Goal: Task Accomplishment & Management: Manage account settings

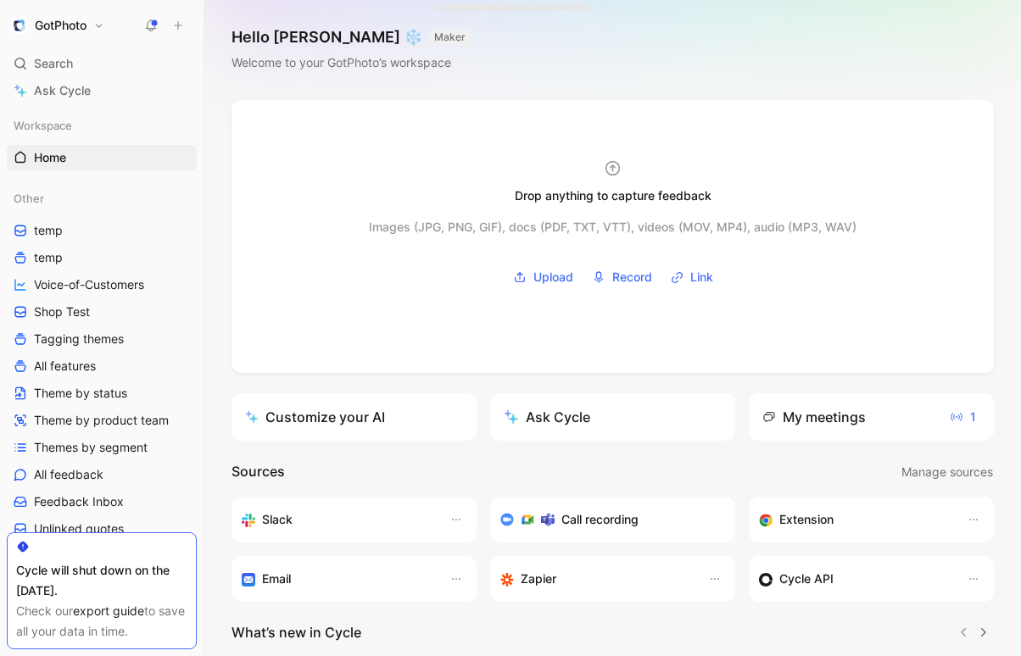
click at [31, 20] on button "GotPhoto" at bounding box center [58, 26] width 102 height 24
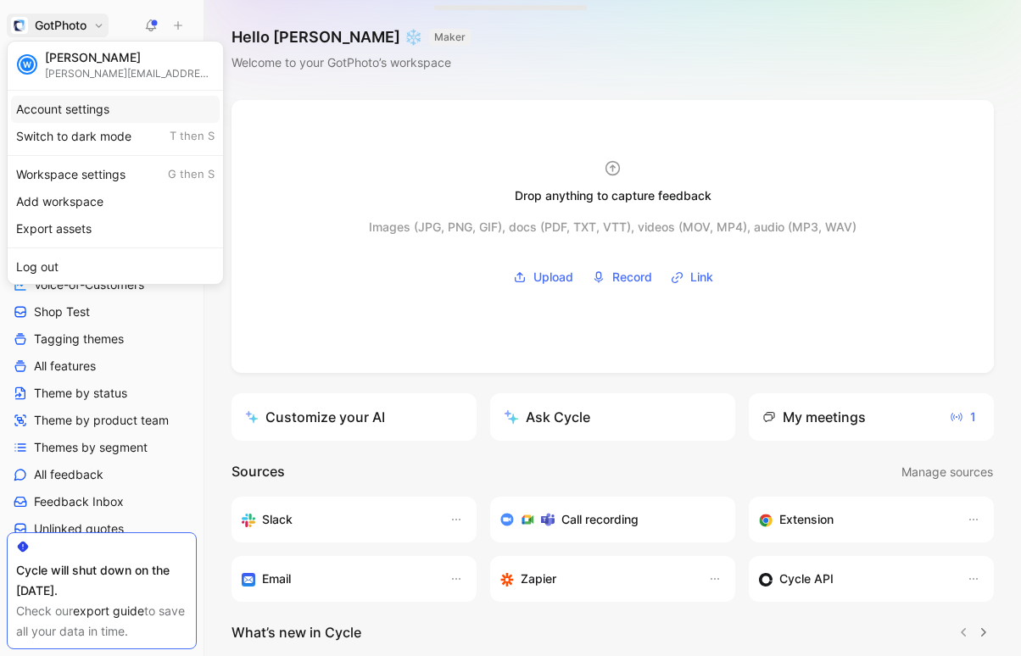
click at [75, 109] on div "Account settings" at bounding box center [115, 109] width 209 height 27
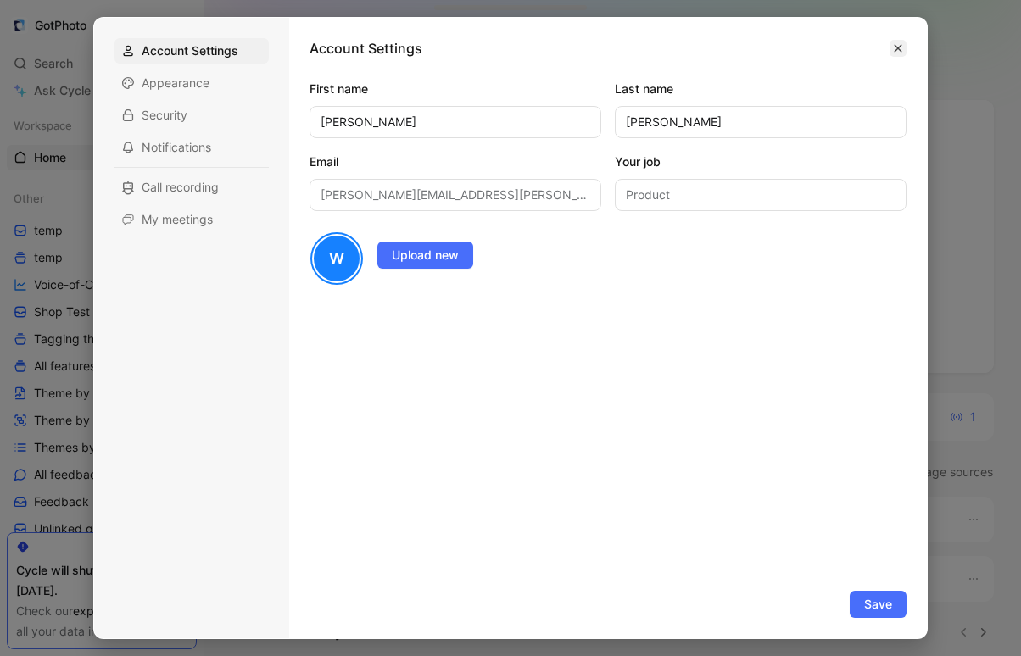
click at [890, 49] on button "button" at bounding box center [897, 48] width 17 height 17
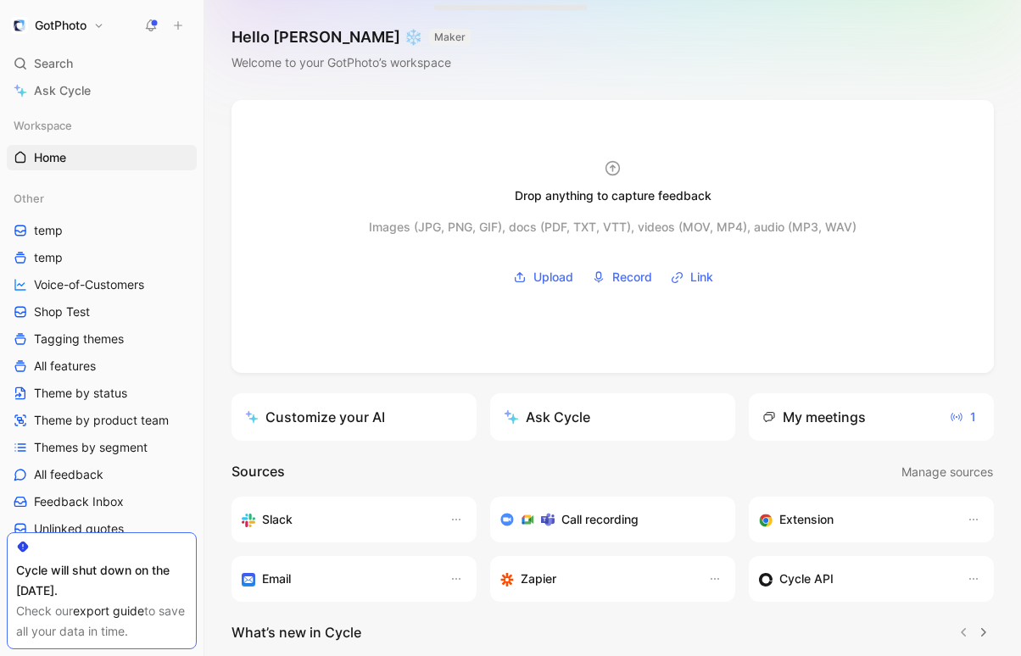
click at [62, 22] on h1 "GotPhoto" at bounding box center [61, 25] width 52 height 15
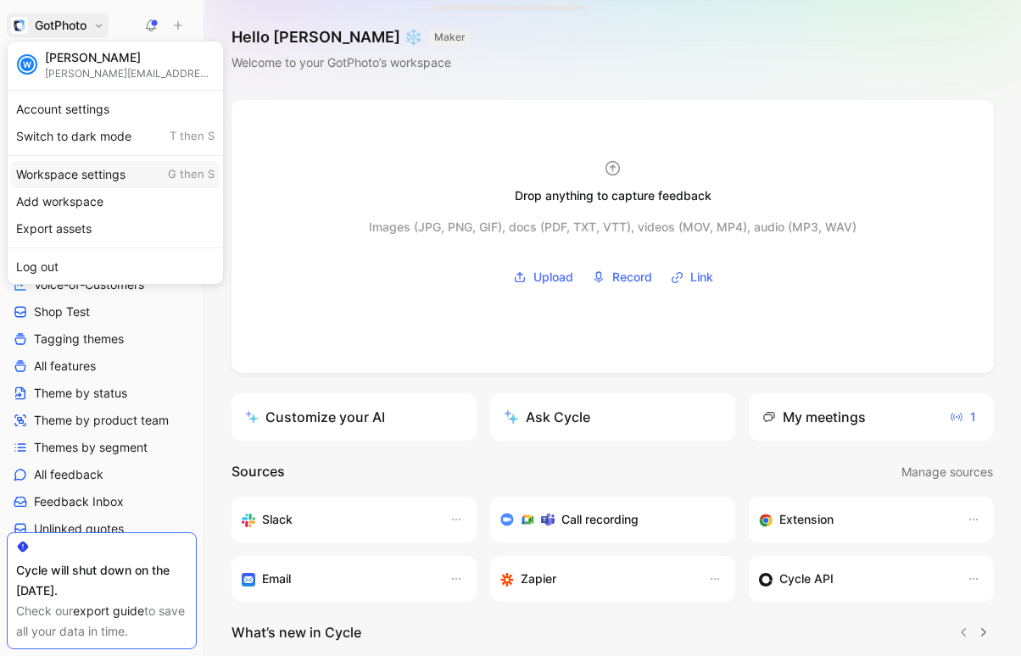
click at [70, 175] on div "Workspace settings G then S" at bounding box center [115, 174] width 209 height 27
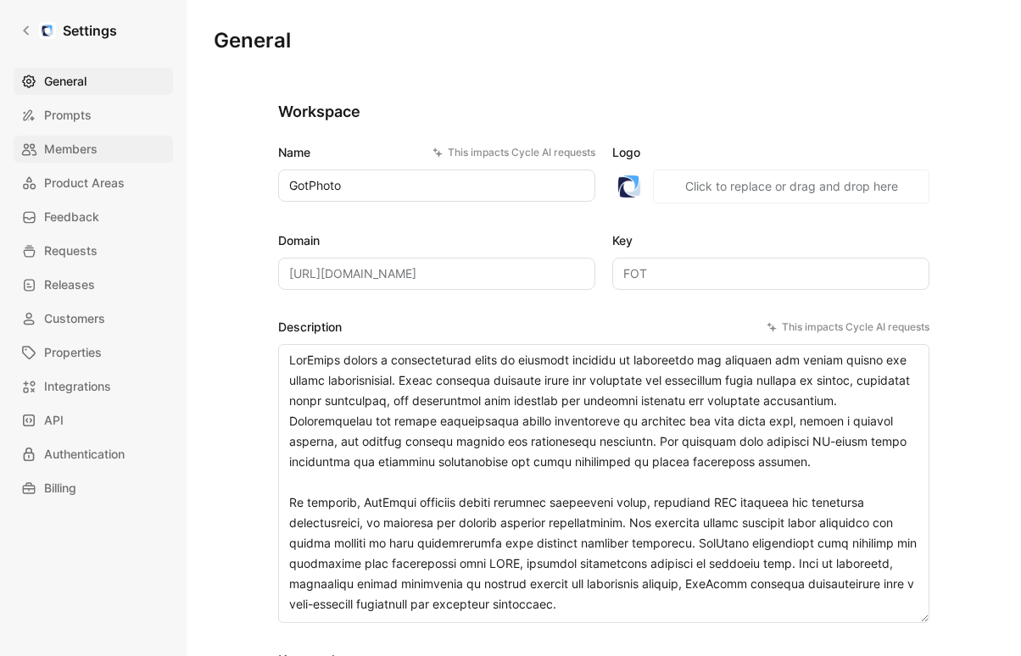
click at [66, 145] on span "Members" at bounding box center [70, 149] width 53 height 20
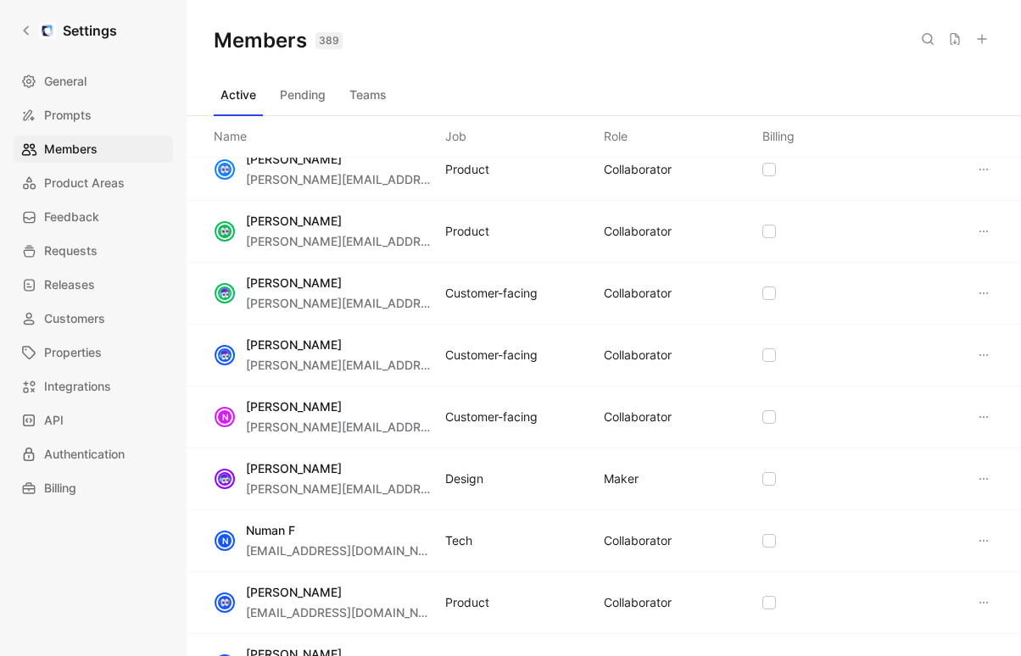
scroll to position [4642, 0]
click at [664, 481] on div "[PERSON_NAME] [PERSON_NAME][EMAIL_ADDRESS][PERSON_NAME][DOMAIN_NAME] Design MAK…" at bounding box center [604, 479] width 834 height 62
click at [632, 481] on div "MAKER" at bounding box center [621, 478] width 35 height 20
click at [768, 478] on icon at bounding box center [769, 478] width 10 height 10
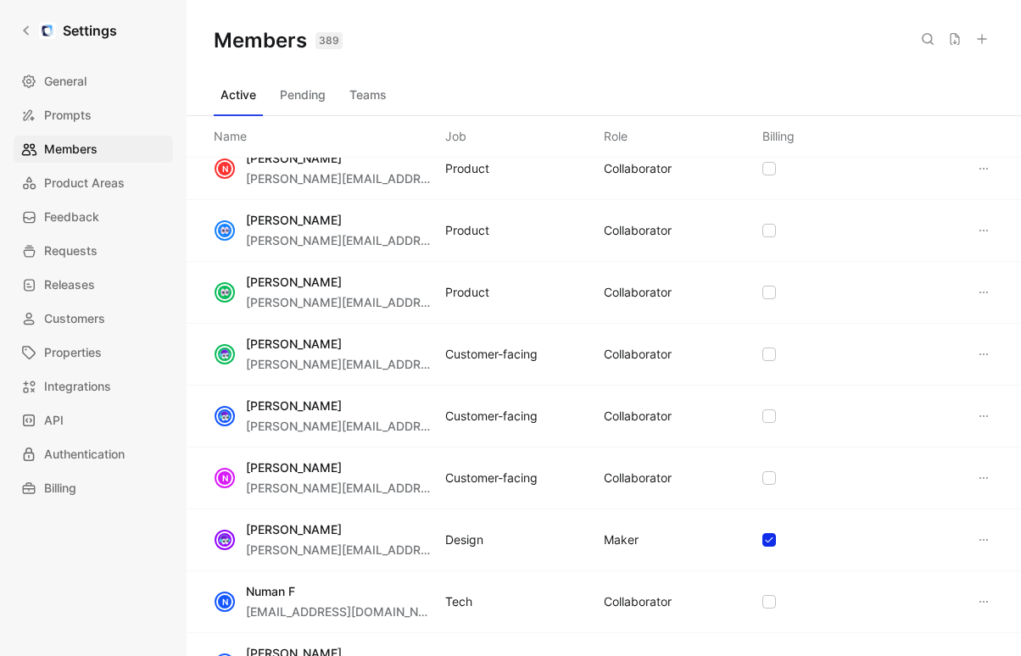
scroll to position [4591, 0]
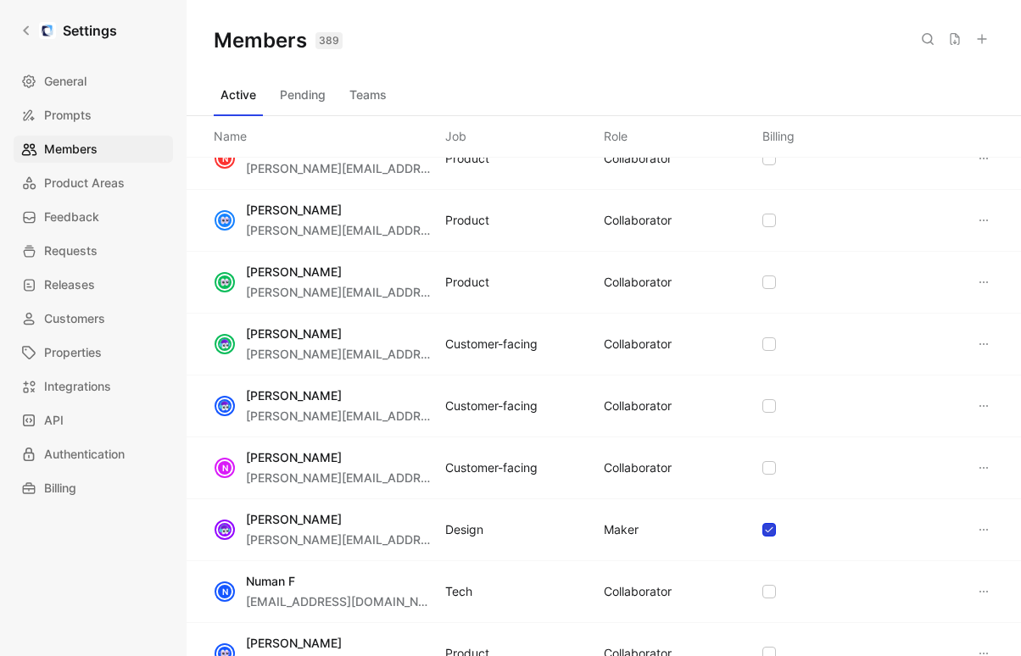
click at [764, 531] on icon at bounding box center [769, 530] width 10 height 10
click at [985, 526] on icon at bounding box center [984, 530] width 14 height 14
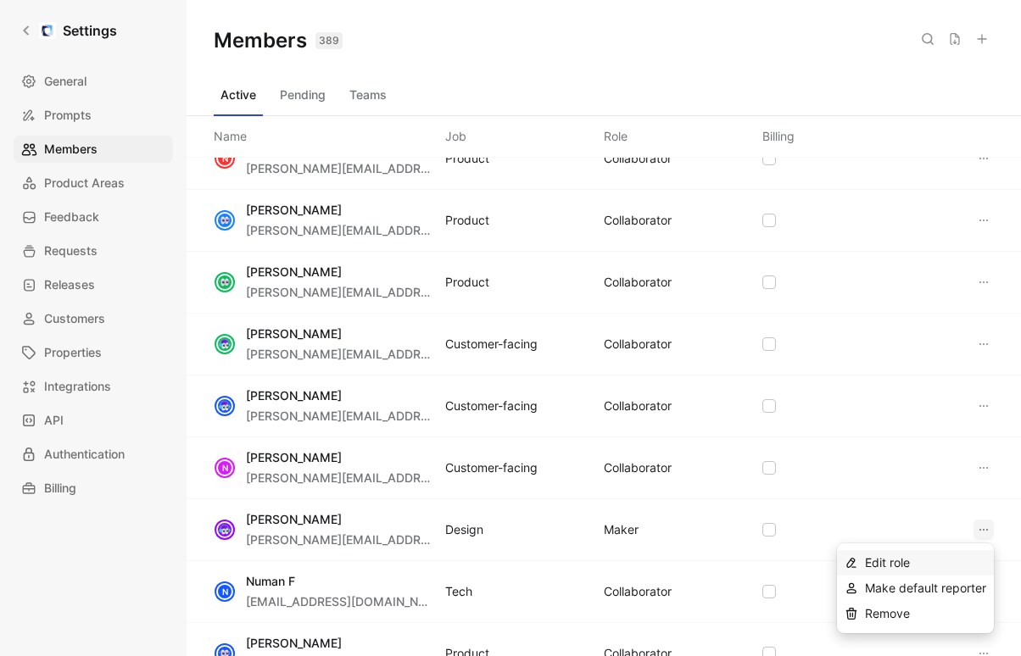
click at [918, 560] on div "Edit role" at bounding box center [925, 563] width 121 height 20
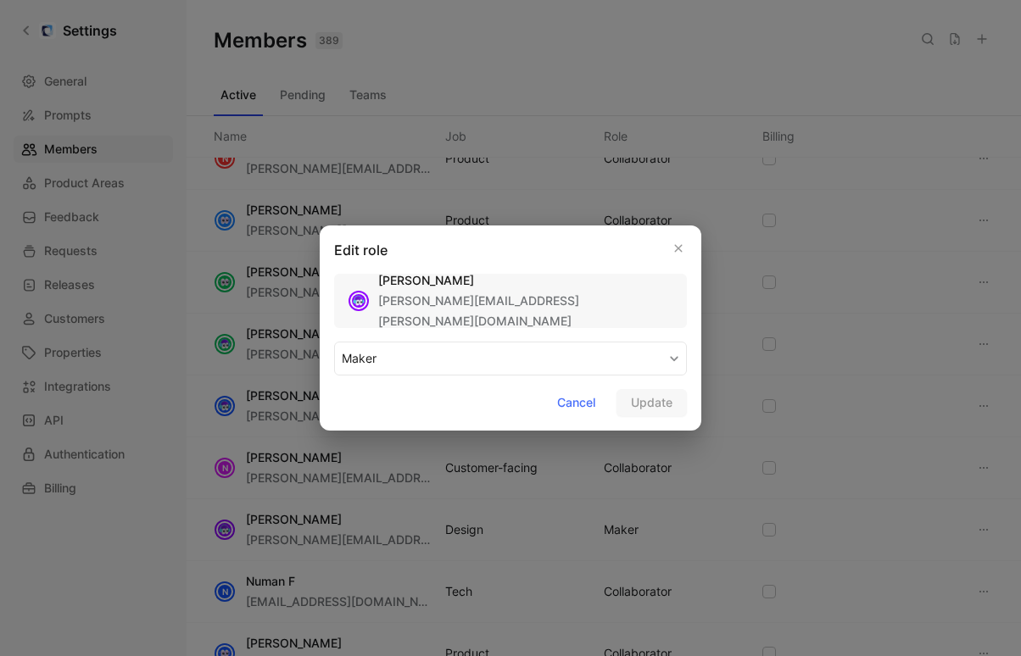
click at [398, 354] on button "MAKER" at bounding box center [510, 359] width 353 height 34
click at [391, 398] on div "COLLABORATOR" at bounding box center [392, 398] width 100 height 20
click at [670, 406] on span "Update" at bounding box center [652, 403] width 42 height 20
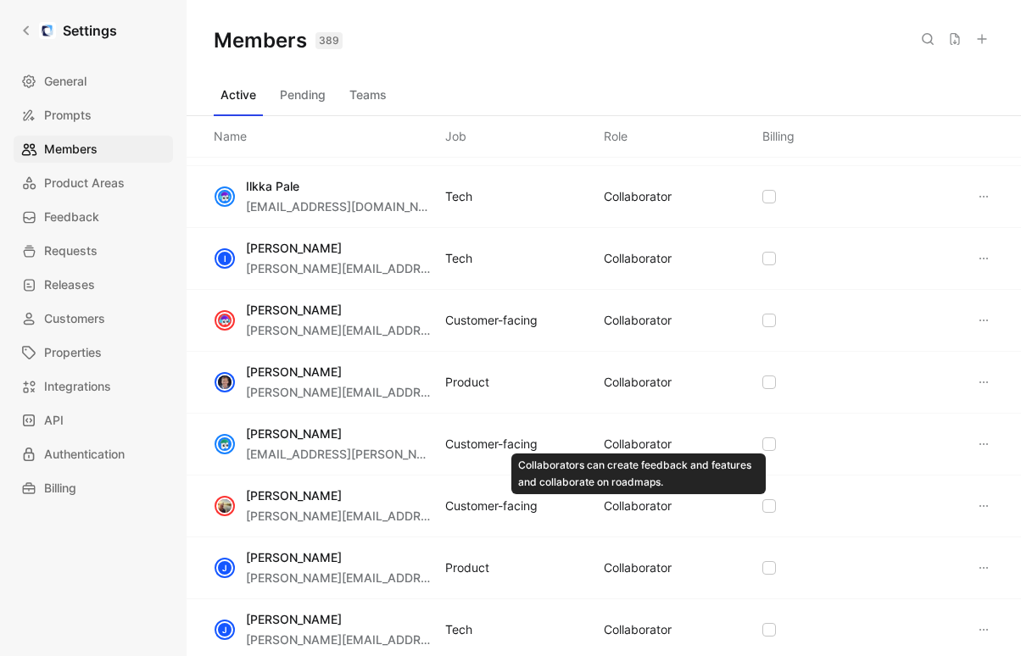
scroll to position [2205, 0]
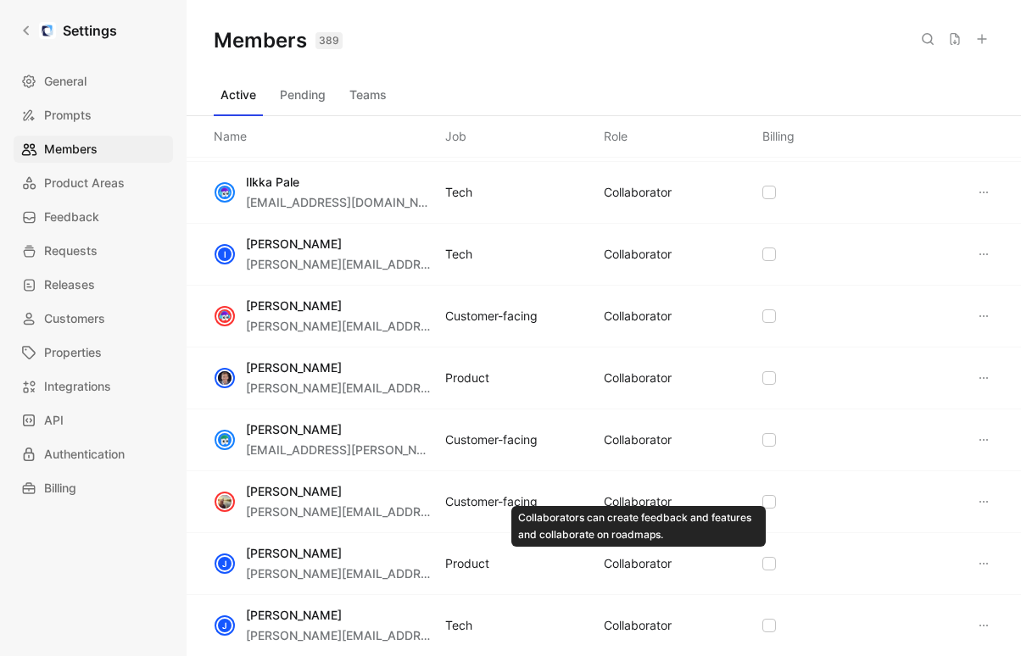
click at [626, 574] on div "J [PERSON_NAME] [PERSON_NAME][EMAIL_ADDRESS][DOMAIN_NAME] Product COLLABORATOR" at bounding box center [604, 564] width 834 height 62
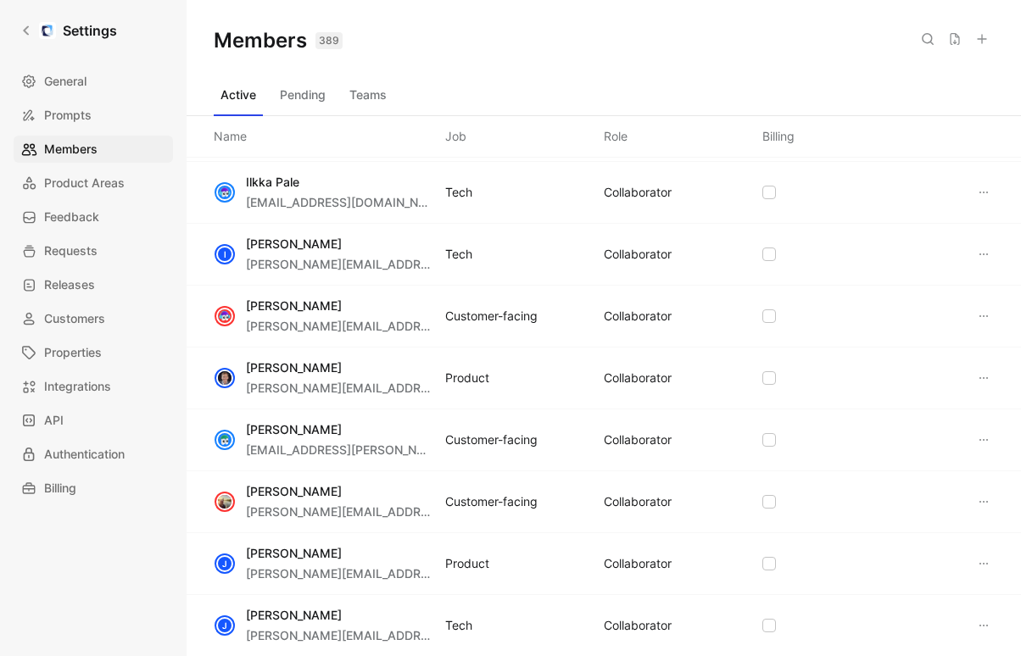
click at [981, 565] on icon at bounding box center [984, 564] width 14 height 14
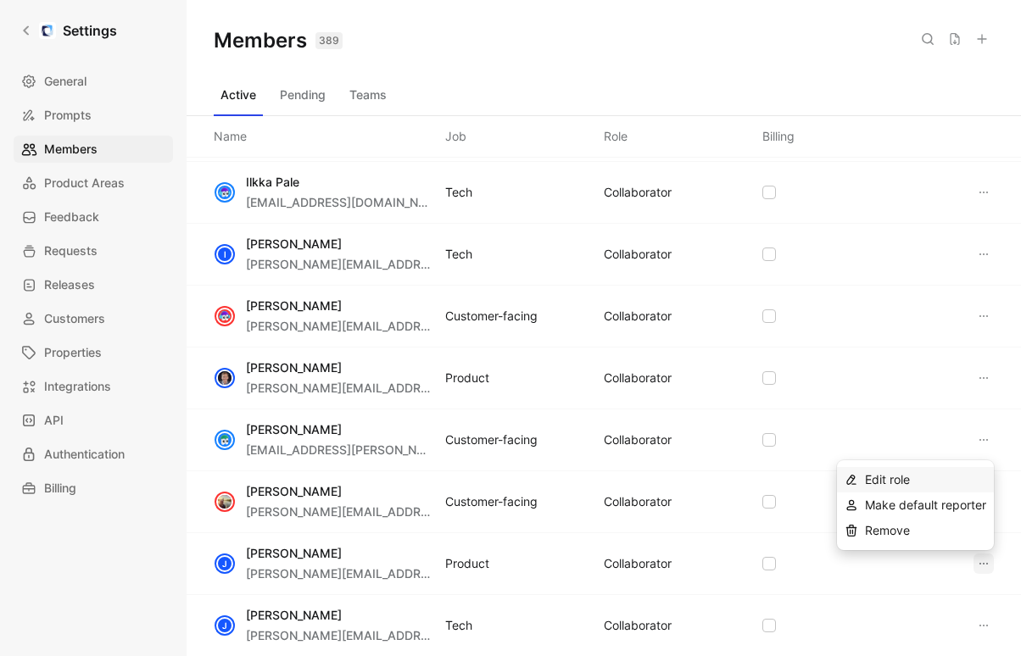
click at [868, 481] on span "Edit role" at bounding box center [887, 479] width 45 height 14
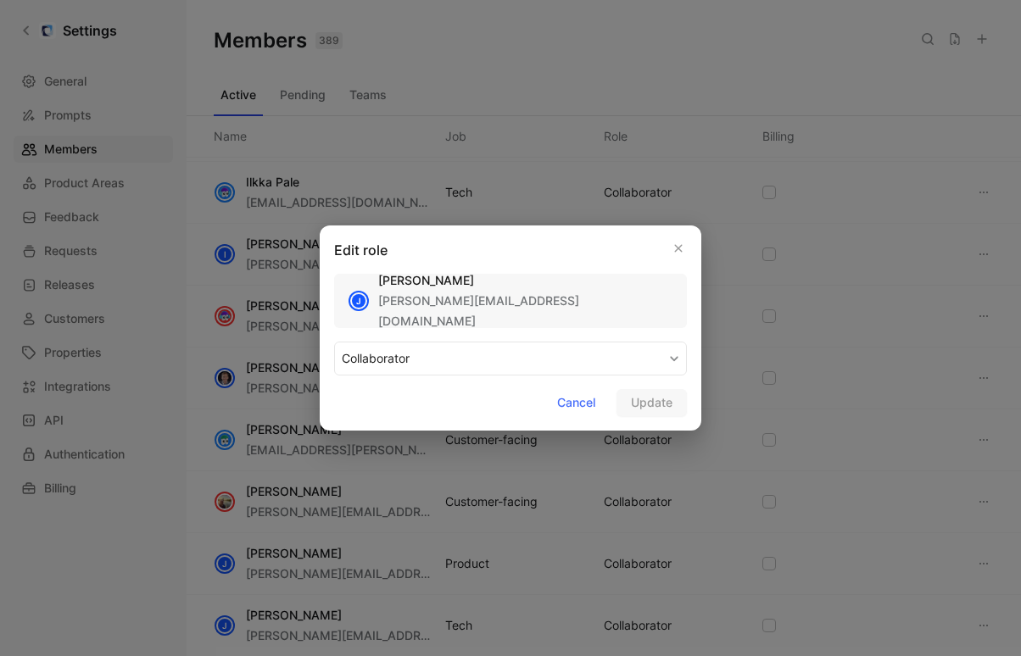
click at [407, 363] on span "COLLABORATOR" at bounding box center [376, 358] width 68 height 20
click at [379, 402] on div "MAKER" at bounding box center [392, 398] width 100 height 20
click at [654, 400] on span "Update" at bounding box center [652, 403] width 42 height 20
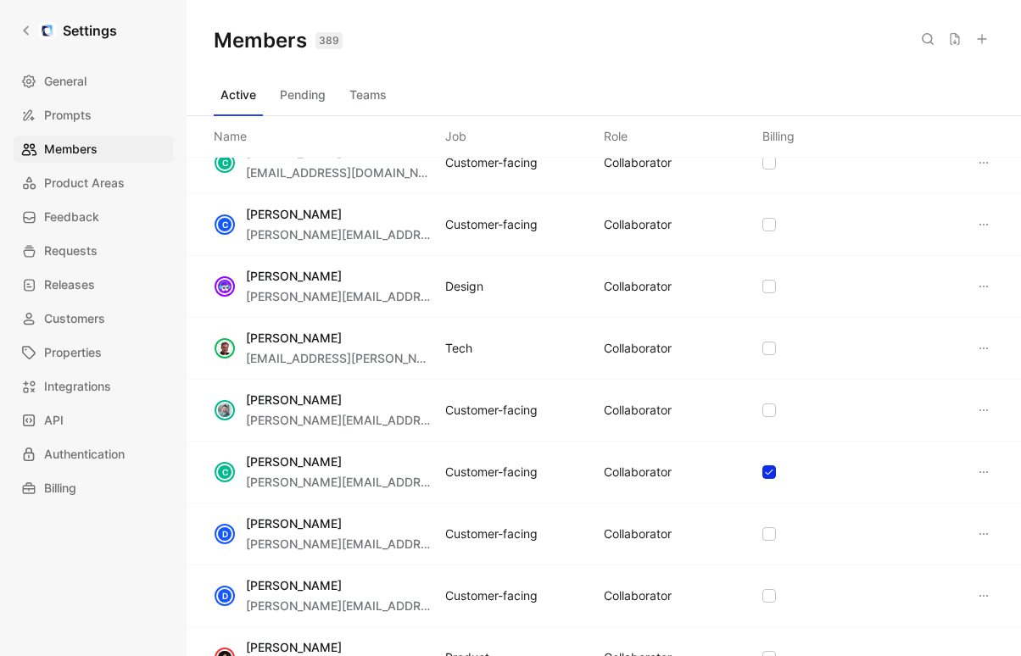
scroll to position [1004, 0]
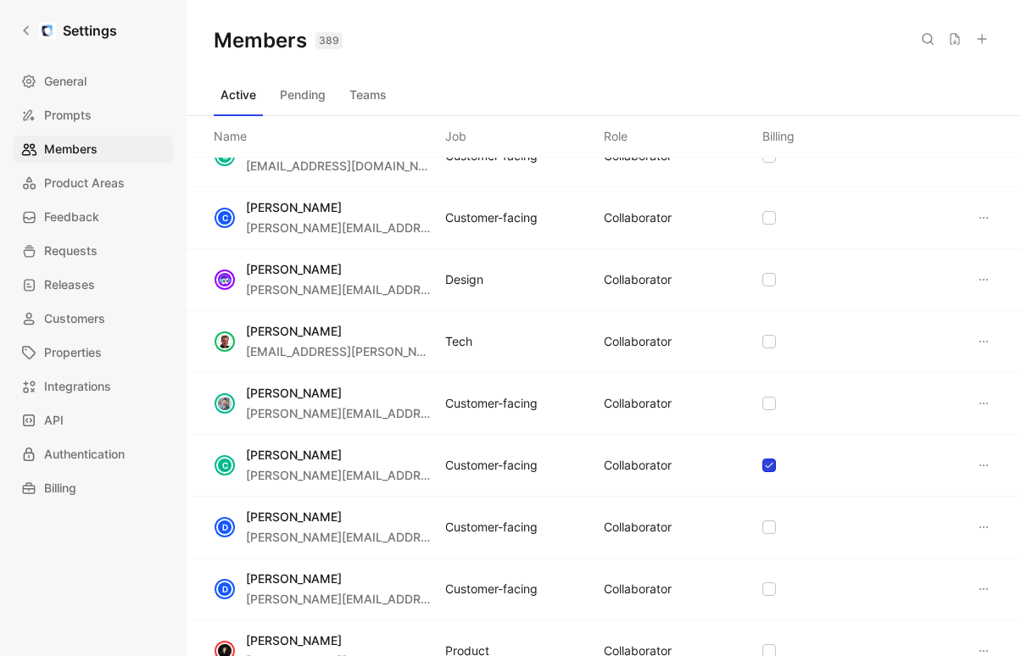
click at [771, 463] on icon at bounding box center [769, 465] width 10 height 10
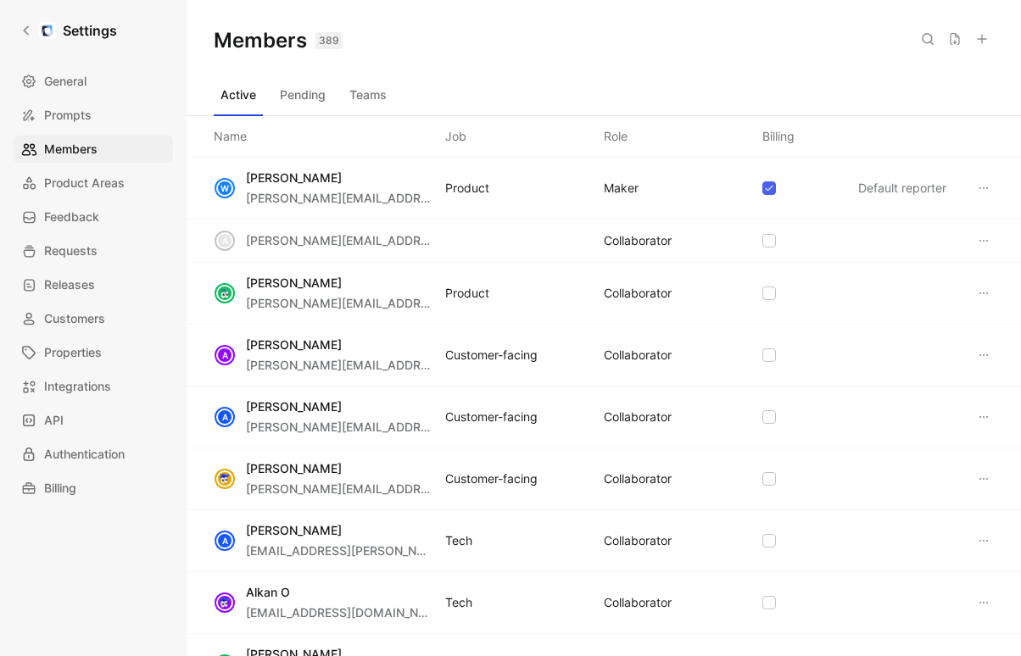
scroll to position [86, 0]
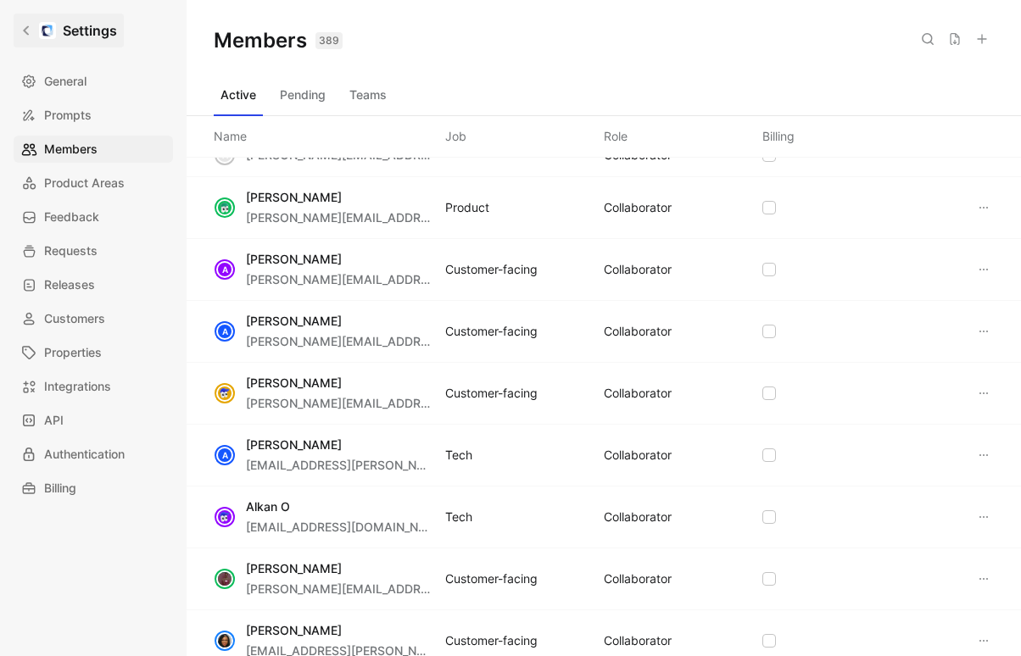
click at [29, 33] on icon at bounding box center [26, 31] width 12 height 12
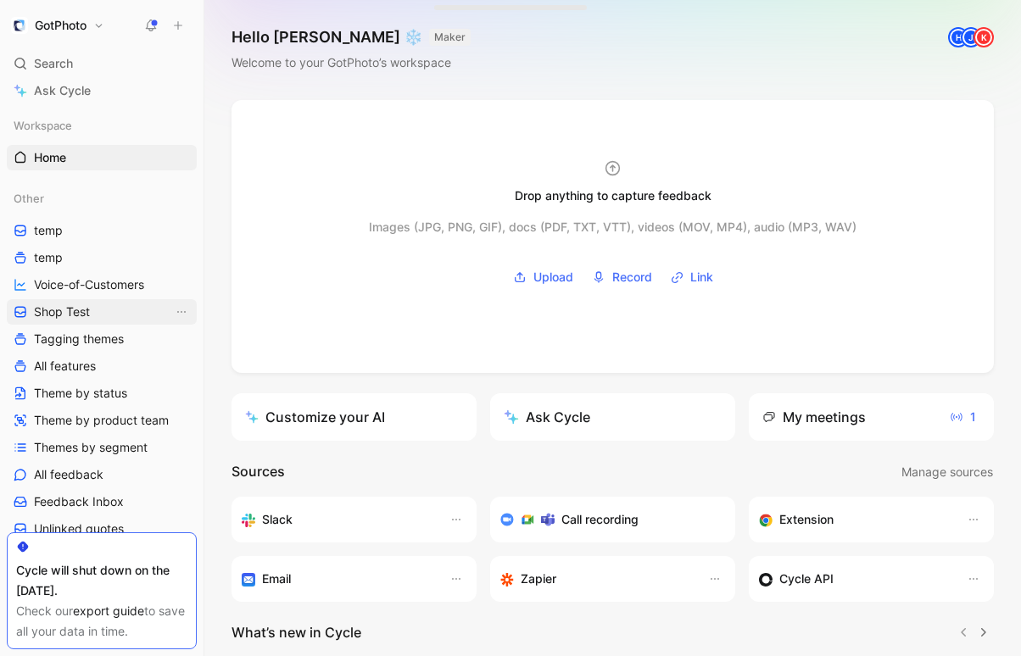
scroll to position [136, 0]
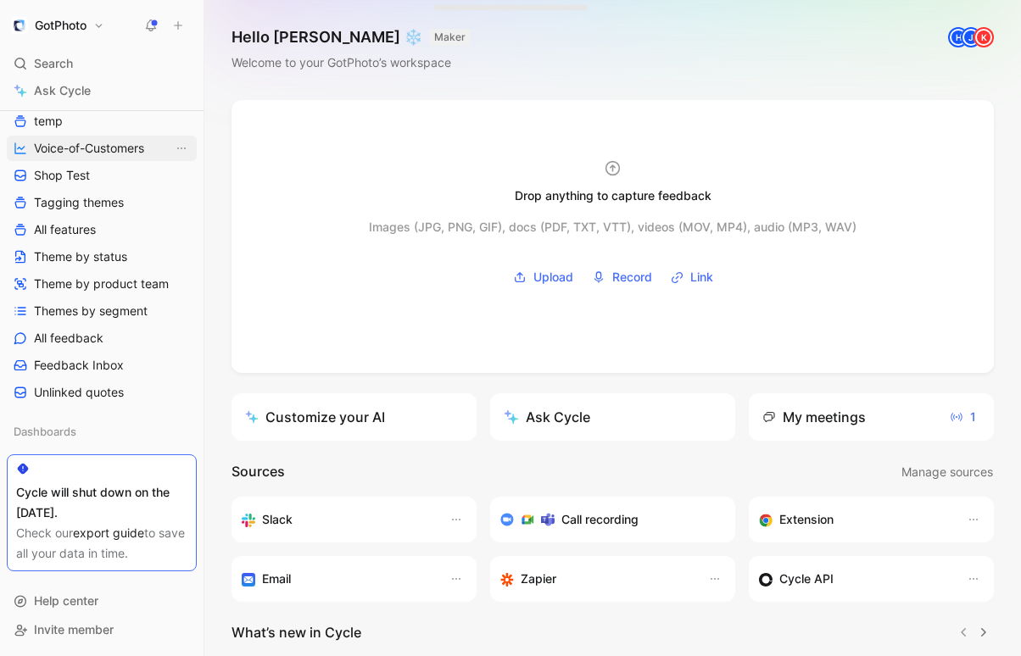
click at [103, 142] on span "Voice-of-Customers" at bounding box center [89, 148] width 110 height 17
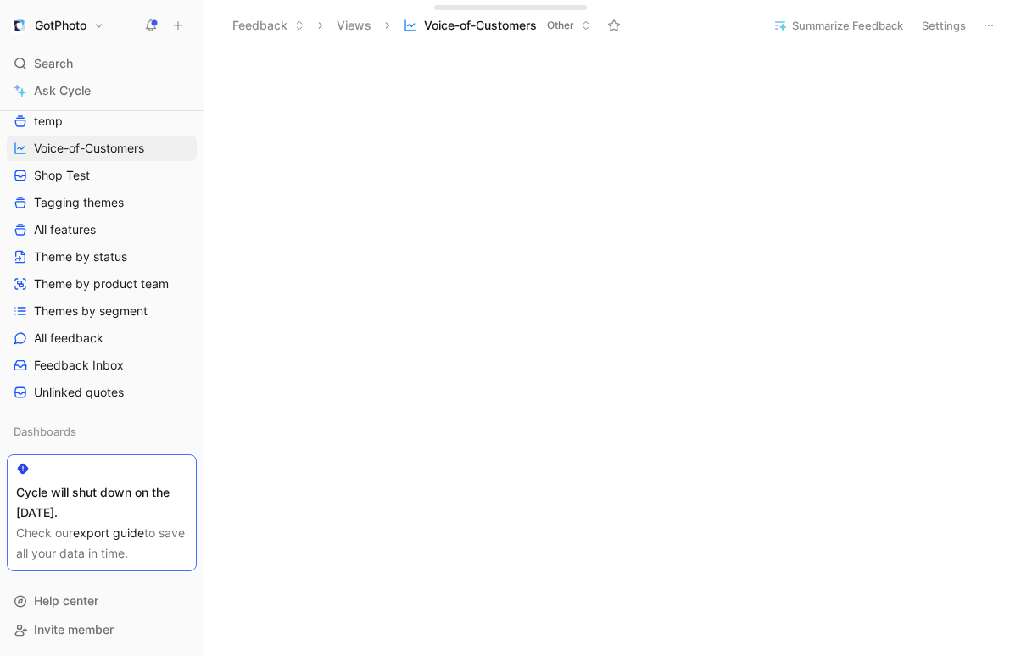
scroll to position [767, 0]
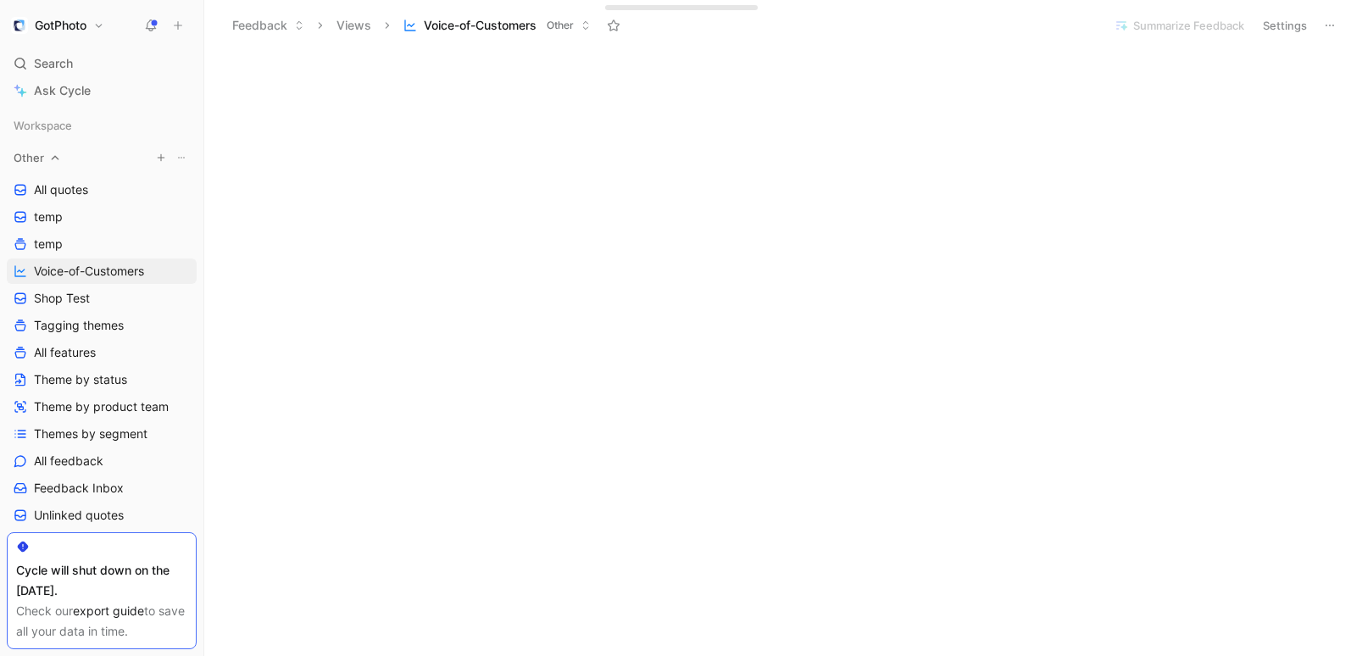
click at [184, 156] on icon at bounding box center [181, 158] width 10 height 10
click at [160, 155] on use "button" at bounding box center [161, 157] width 7 height 7
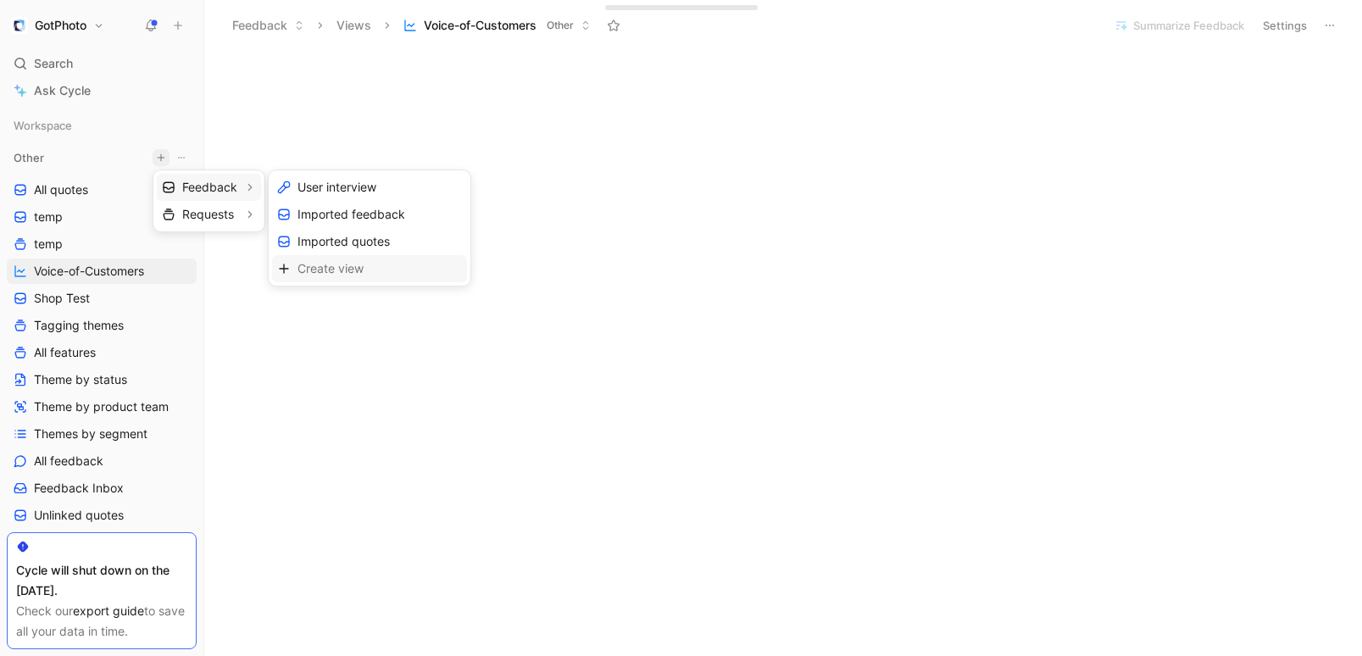
click at [326, 264] on span "Create view" at bounding box center [331, 268] width 66 height 16
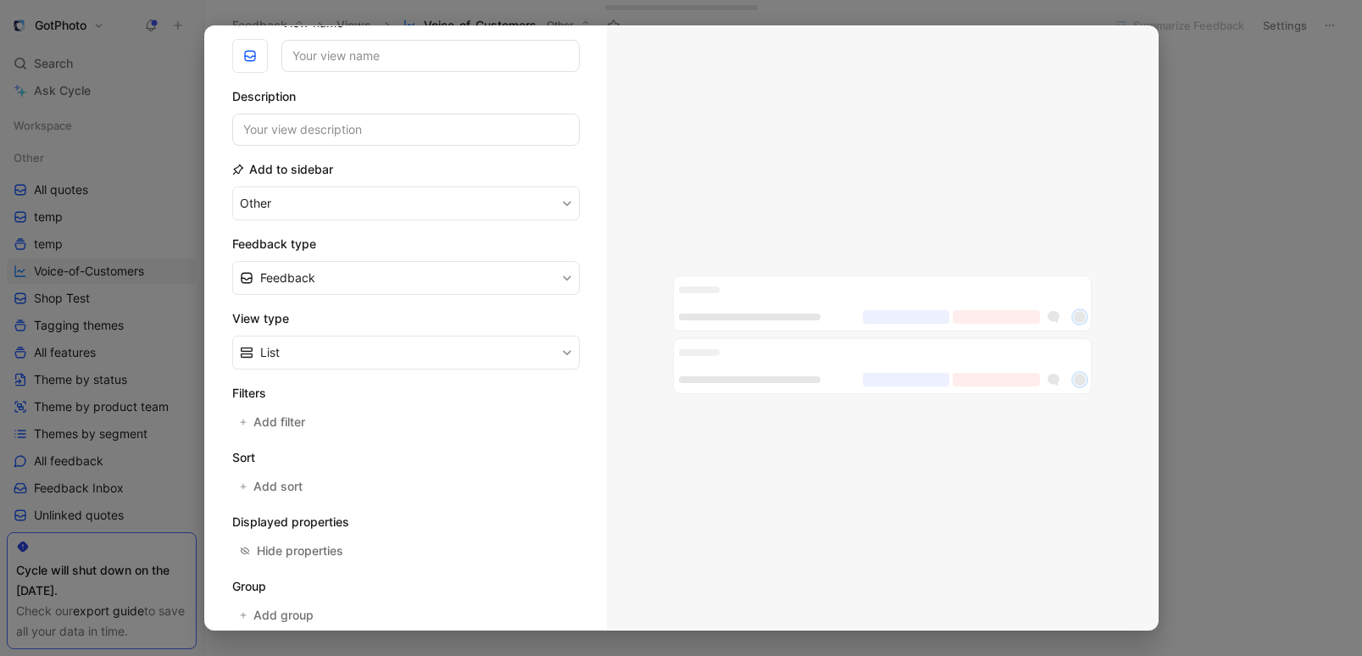
scroll to position [54, 0]
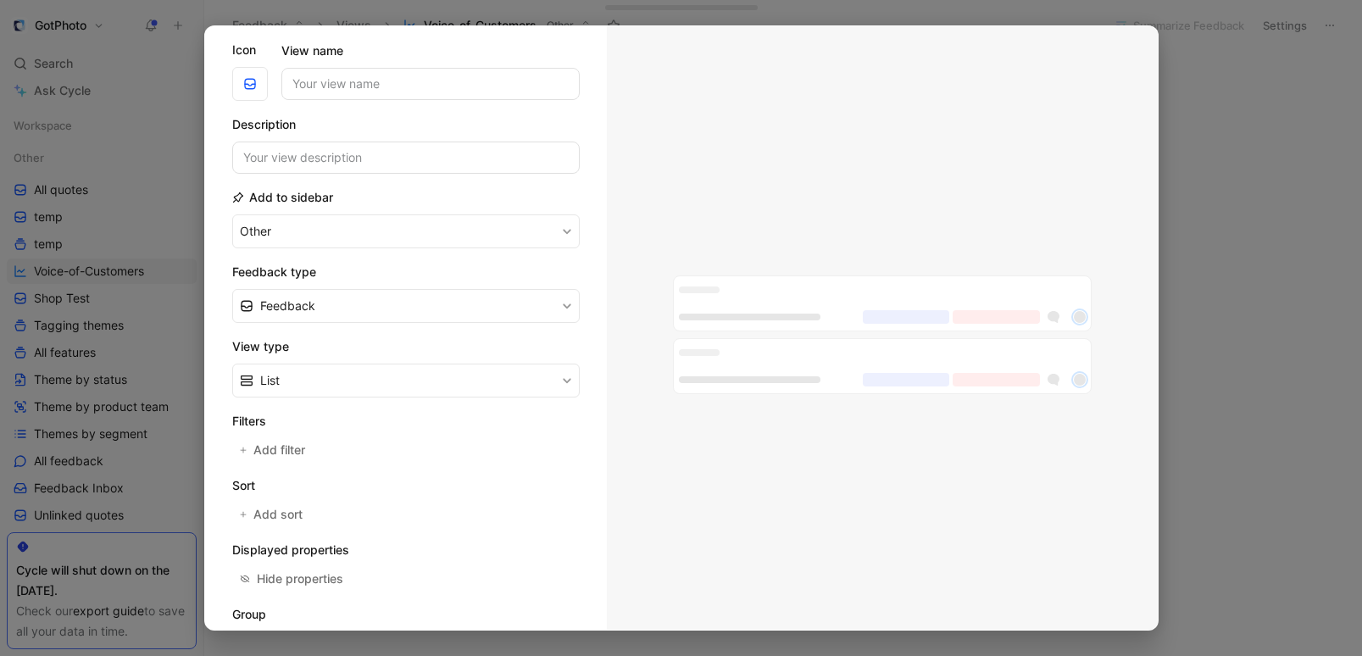
click at [324, 451] on div "Filters Add filter" at bounding box center [406, 436] width 348 height 51
click at [260, 447] on span "Add filter" at bounding box center [279, 450] width 53 height 20
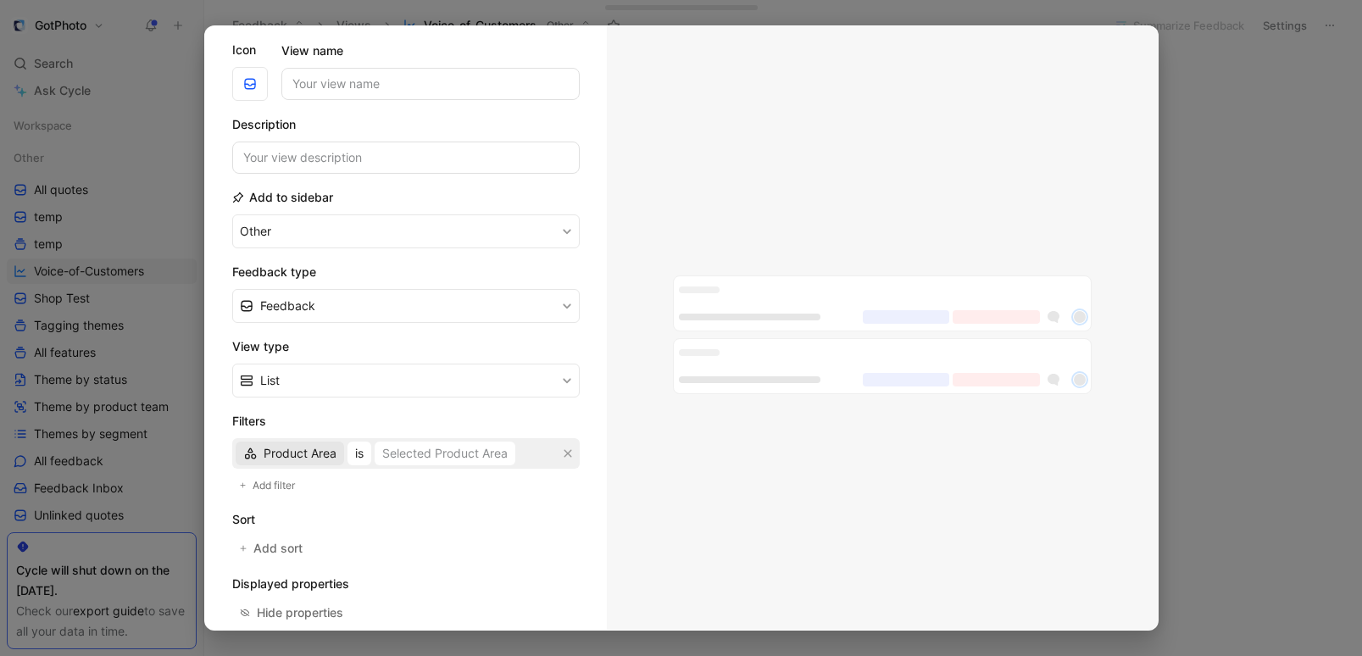
click at [309, 452] on span "Product Area" at bounding box center [300, 453] width 73 height 20
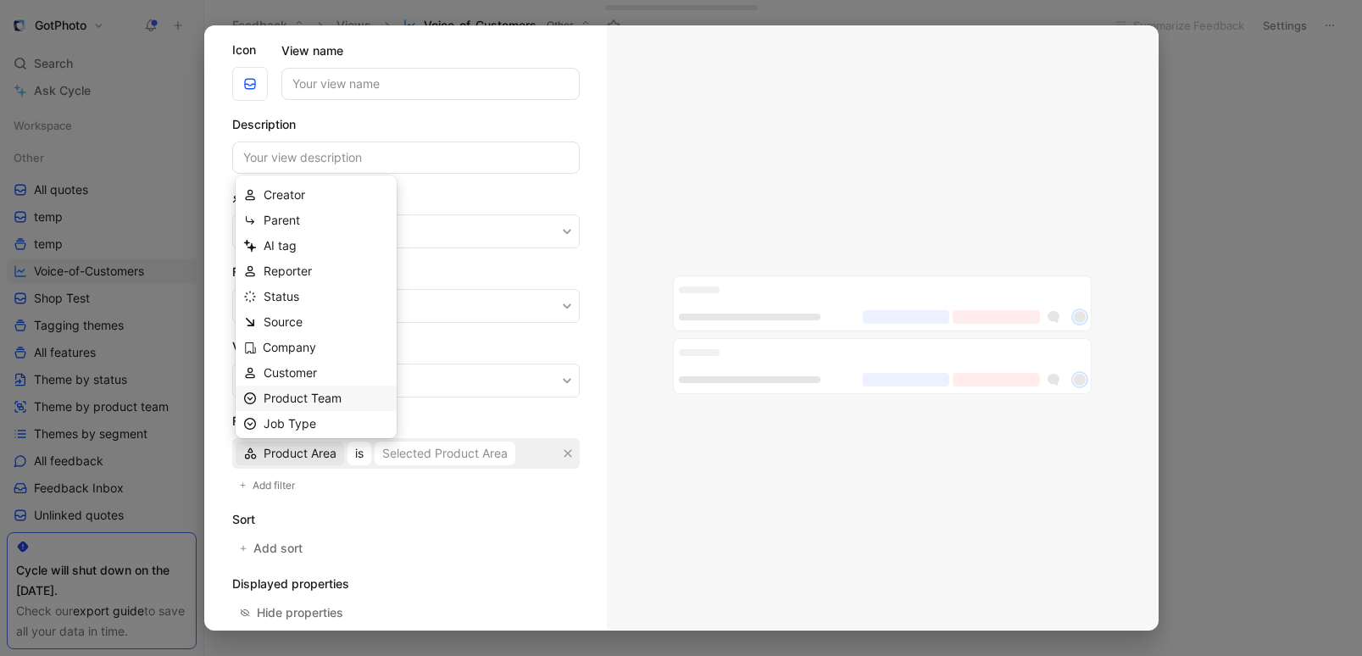
click at [303, 395] on span "Product Team" at bounding box center [303, 398] width 78 height 14
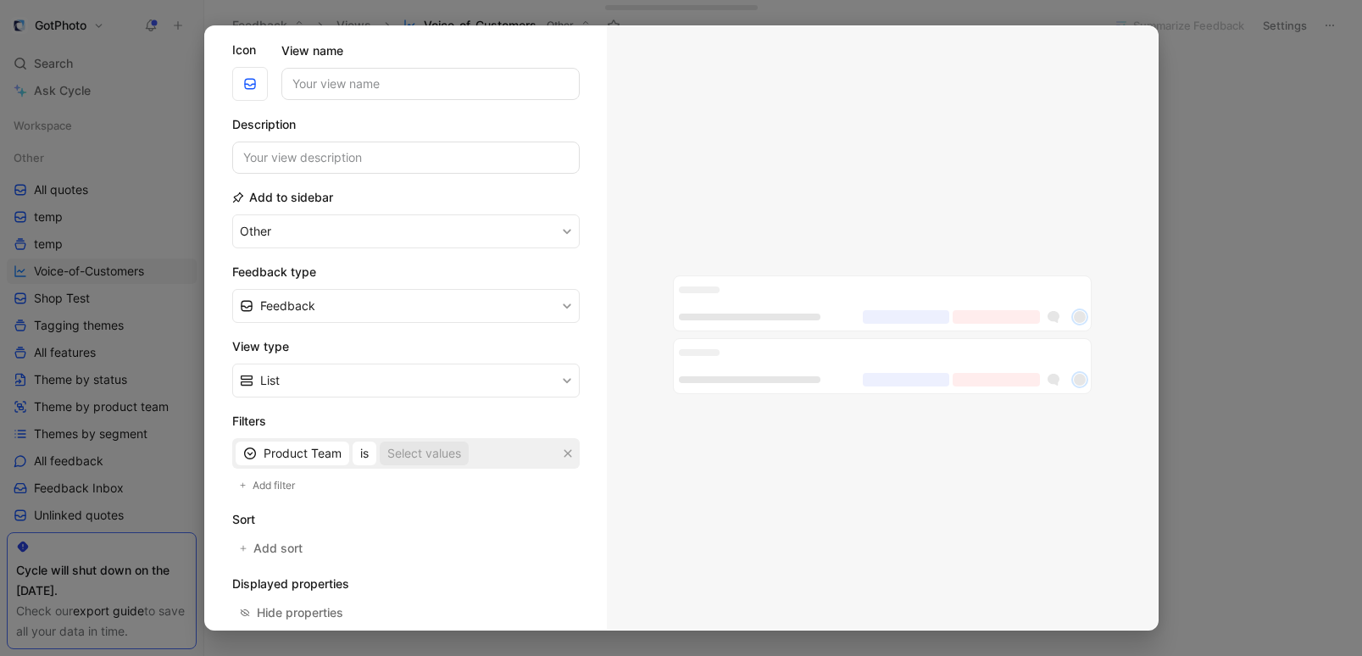
click at [426, 450] on div "Select values" at bounding box center [424, 453] width 74 height 20
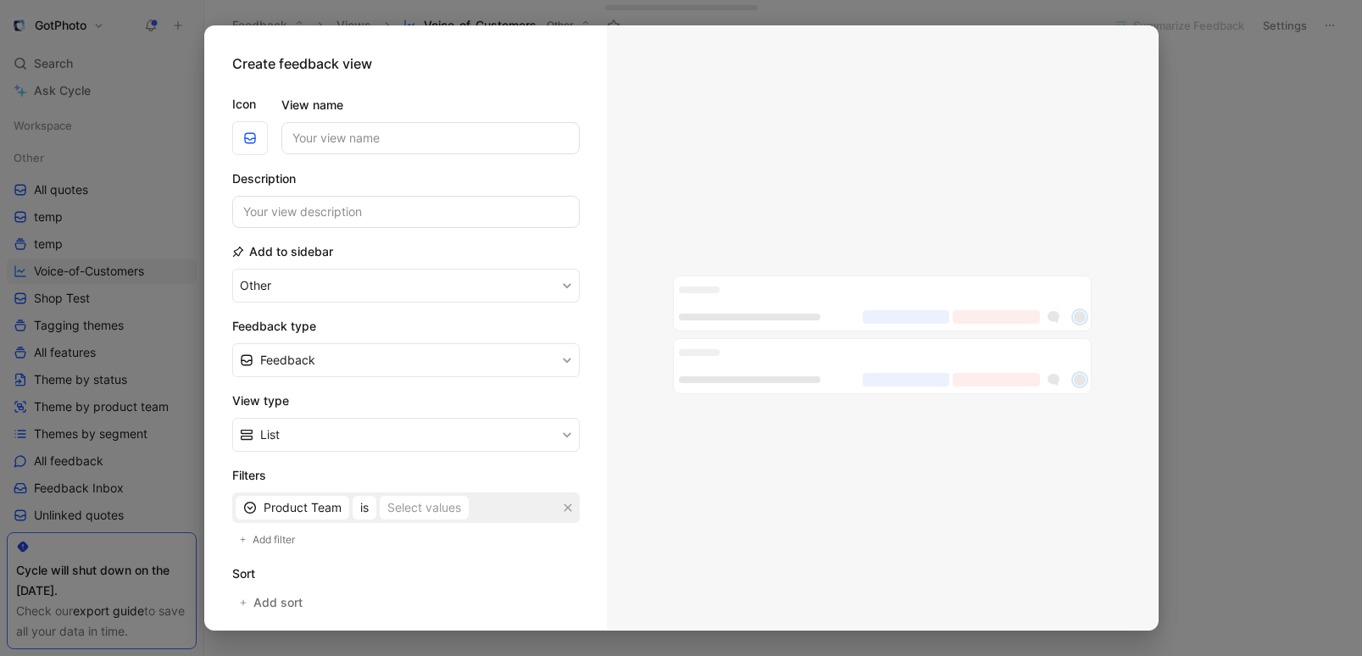
scroll to position [215, 0]
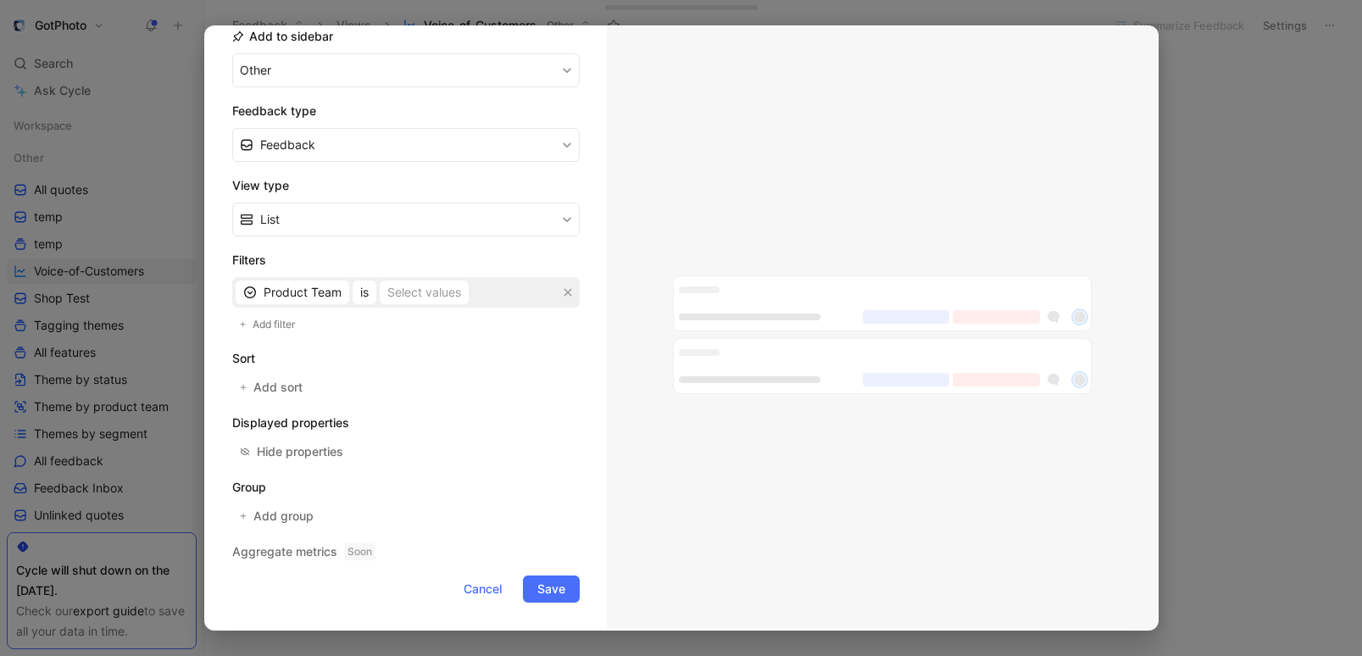
click at [1020, 326] on div at bounding box center [681, 328] width 1362 height 656
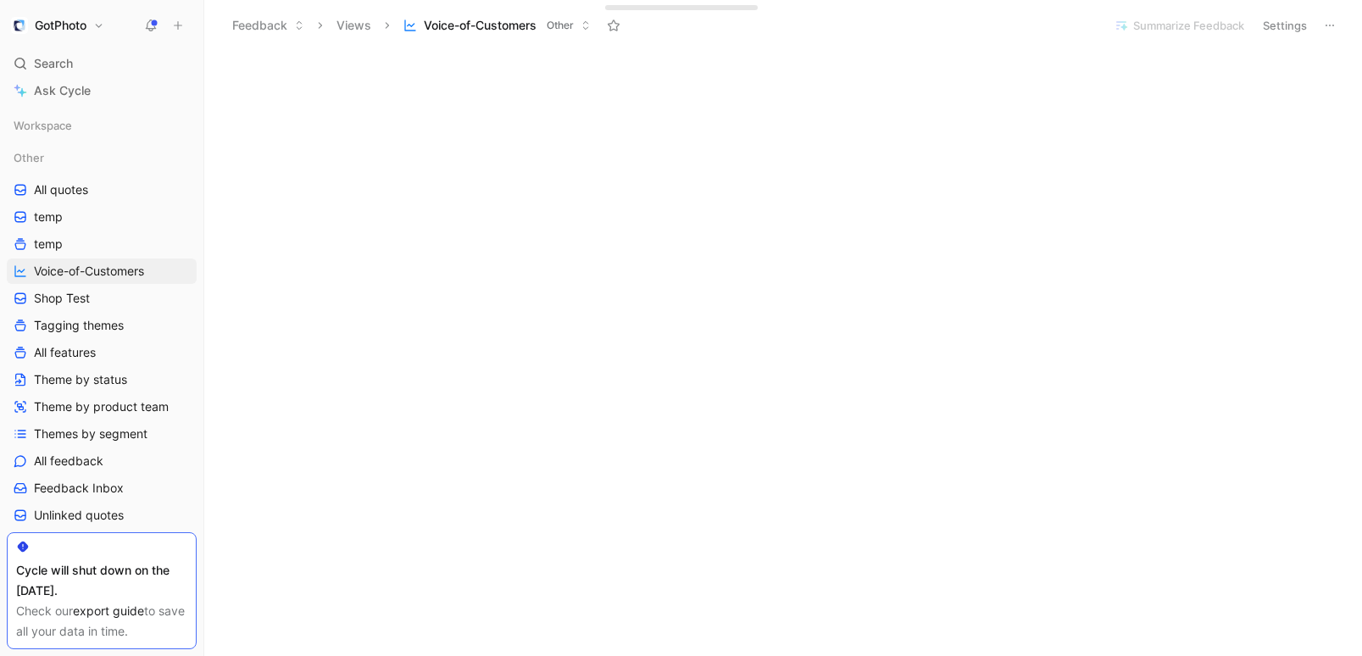
scroll to position [60, 0]
click at [70, 462] on span "All feedback" at bounding box center [69, 461] width 70 height 17
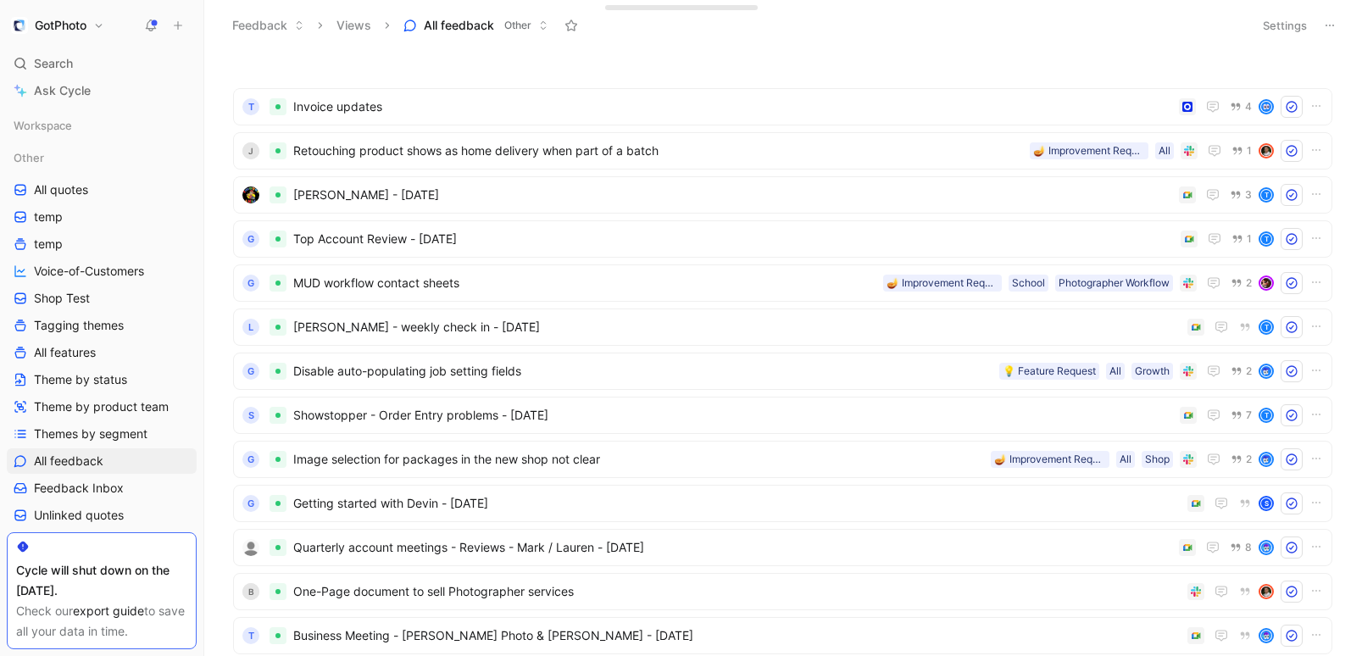
click at [1020, 28] on icon at bounding box center [1330, 26] width 14 height 14
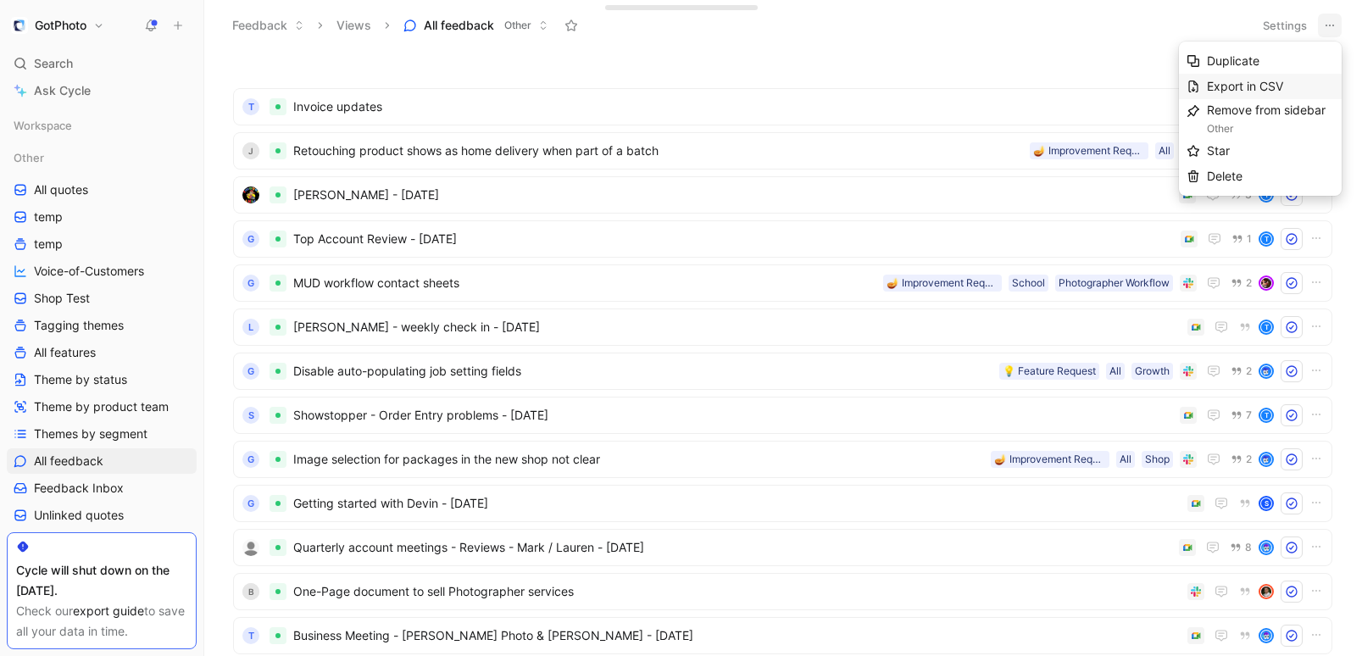
click at [1020, 84] on span "Export in CSV" at bounding box center [1245, 86] width 76 height 14
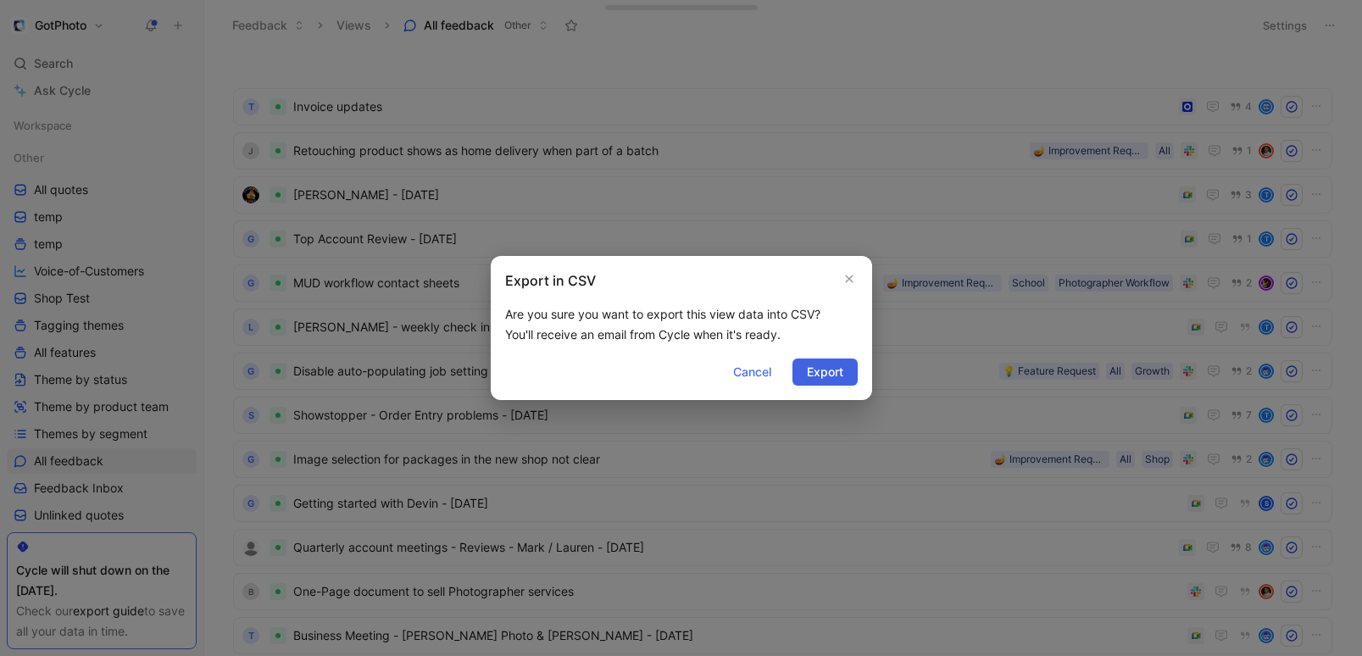
click at [828, 369] on span "Export" at bounding box center [825, 372] width 36 height 20
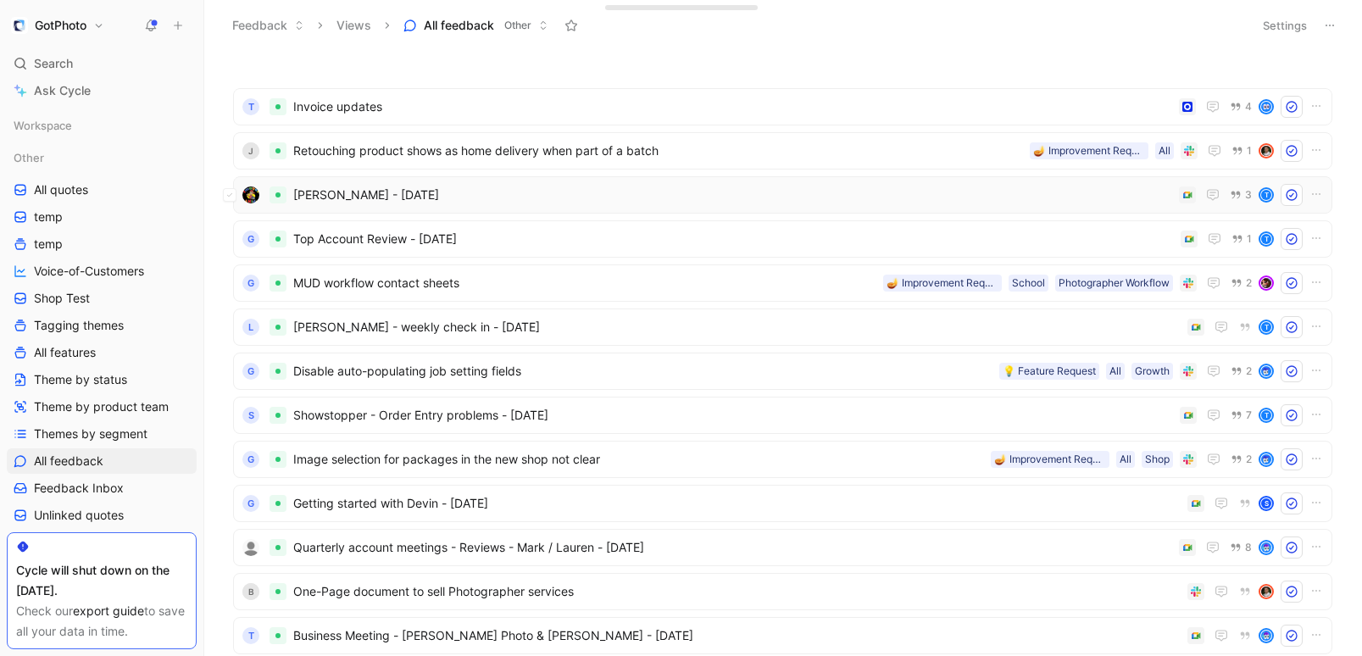
scroll to position [1, 0]
click at [429, 153] on span "Retouching product shows as home delivery when part of a batch" at bounding box center [658, 150] width 730 height 20
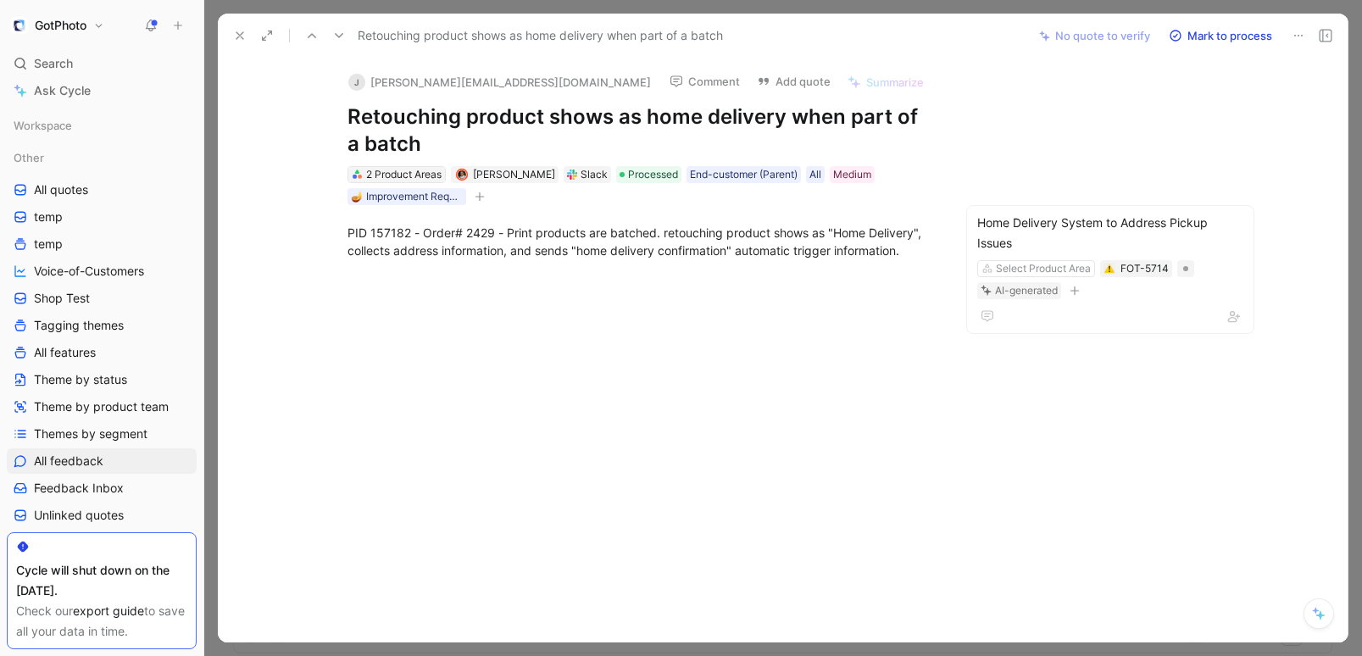
click at [422, 175] on div "2 Product Areas" at bounding box center [403, 174] width 75 height 17
